Goal: Navigation & Orientation: Find specific page/section

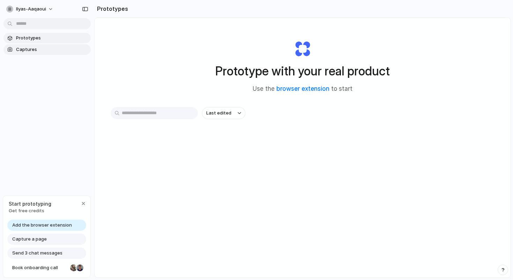
click at [37, 50] on span "Captures" at bounding box center [52, 49] width 72 height 7
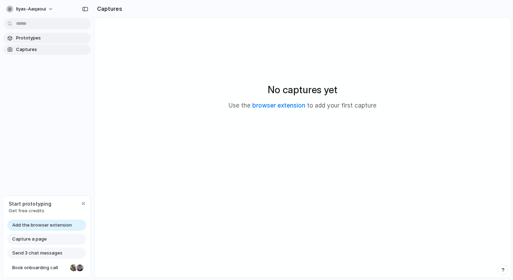
click at [37, 42] on link "Prototypes" at bounding box center [46, 38] width 87 height 10
